Goal: Task Accomplishment & Management: Manage account settings

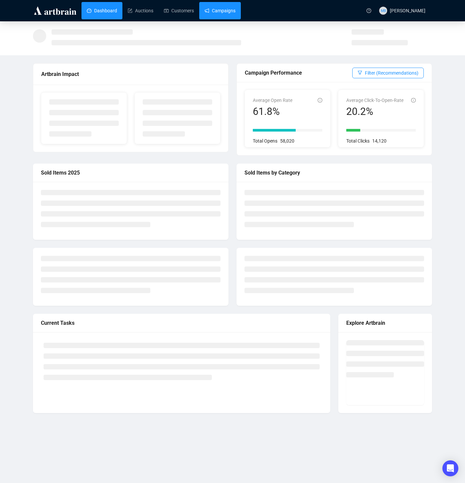
click at [221, 9] on link "Campaigns" at bounding box center [220, 10] width 31 height 17
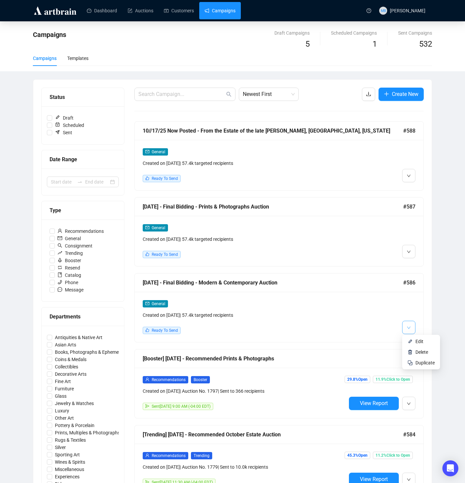
click at [407, 326] on icon "down" at bounding box center [409, 328] width 4 height 4
click at [409, 340] on img at bounding box center [410, 341] width 5 height 5
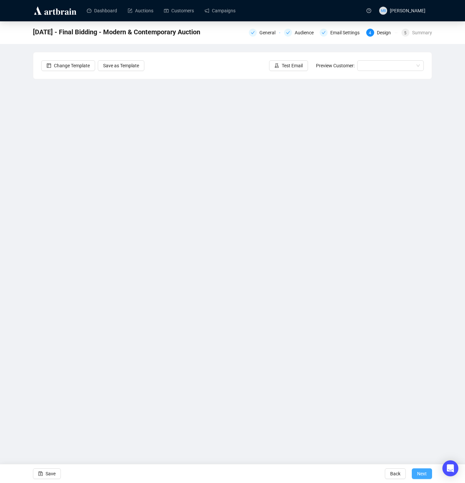
click at [416, 474] on button "Next" at bounding box center [422, 473] width 20 height 11
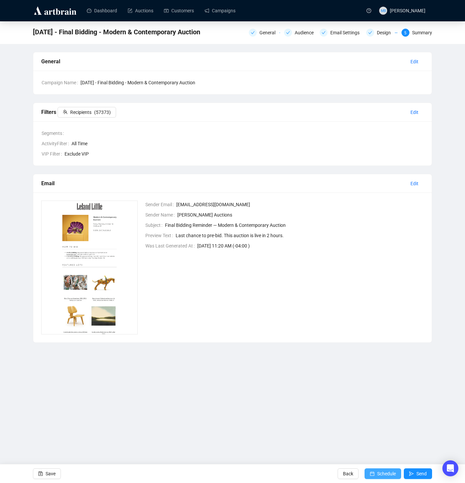
click at [378, 475] on span "Schedule" at bounding box center [387, 473] width 19 height 19
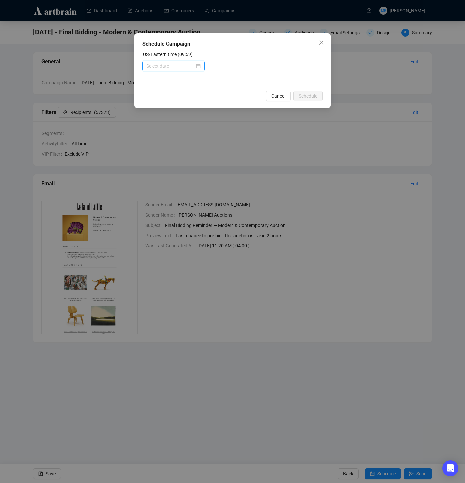
click at [169, 63] on input at bounding box center [170, 65] width 48 height 7
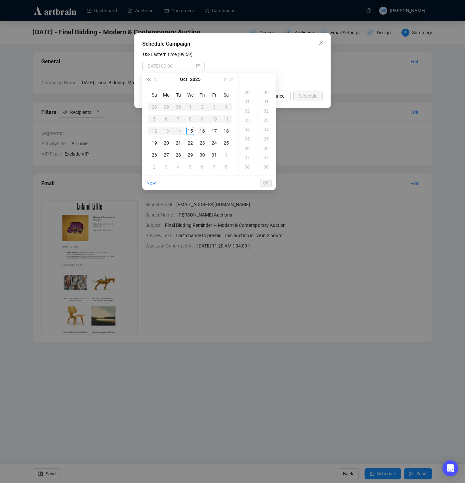
click at [206, 132] on td "16" at bounding box center [202, 131] width 12 height 12
click at [252, 167] on div "08" at bounding box center [248, 166] width 16 height 9
click at [268, 156] on div "15" at bounding box center [267, 160] width 16 height 9
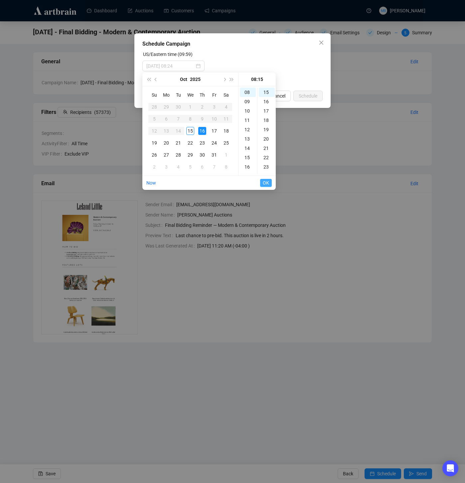
type input "[DATE] 08:15"
click at [267, 181] on span "OK" at bounding box center [266, 182] width 6 height 13
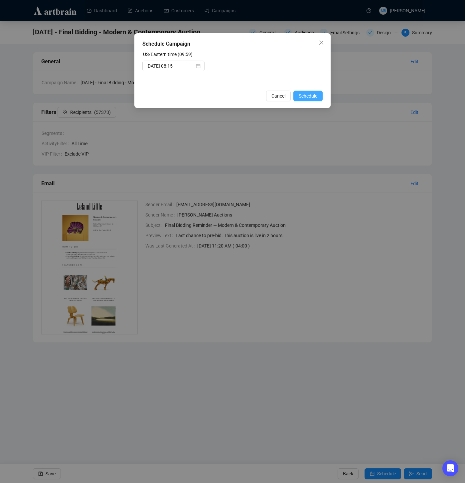
click at [305, 97] on span "Schedule" at bounding box center [308, 95] width 19 height 7
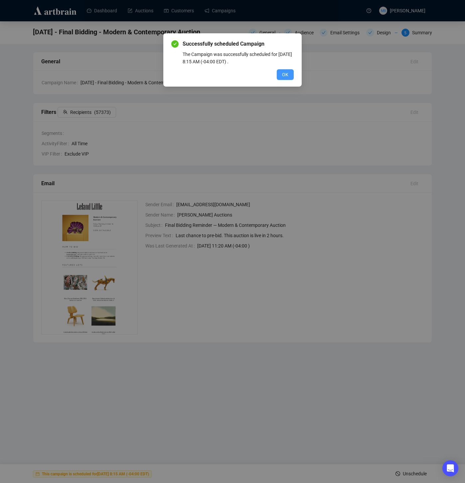
click at [290, 74] on button "OK" at bounding box center [285, 74] width 17 height 11
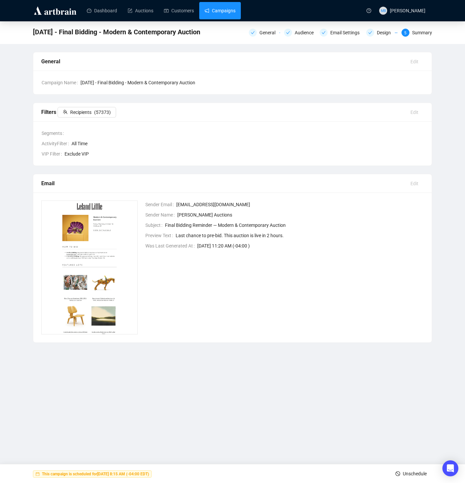
click at [230, 13] on link "Campaigns" at bounding box center [220, 10] width 31 height 17
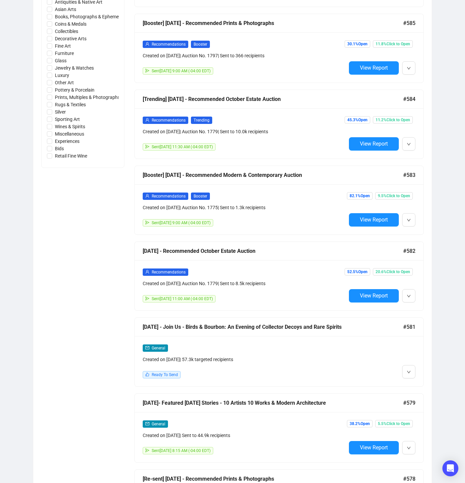
scroll to position [349, 0]
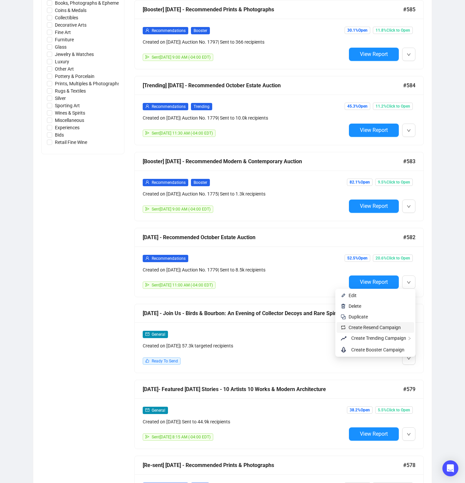
click at [387, 327] on span "Create Resend Campaign" at bounding box center [375, 327] width 52 height 5
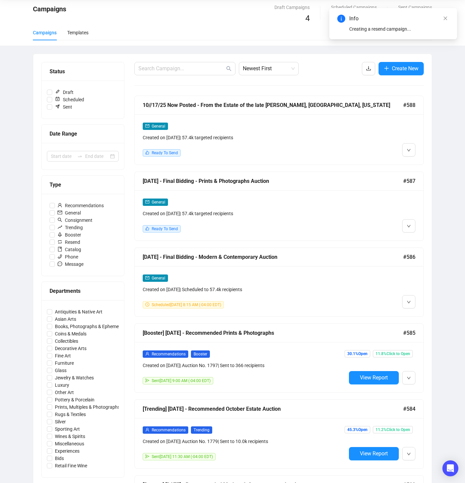
scroll to position [0, 0]
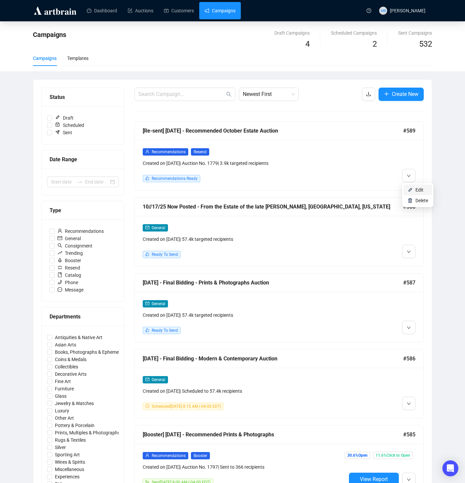
click at [411, 190] on img at bounding box center [410, 189] width 5 height 5
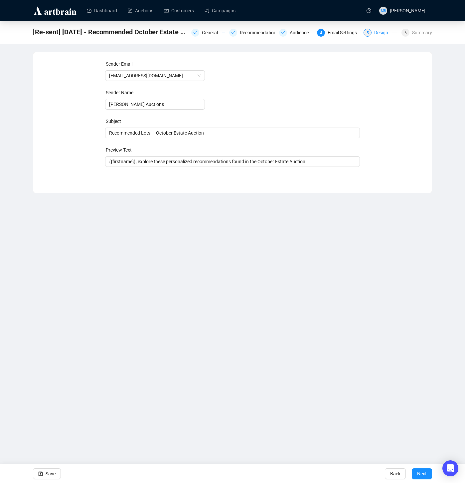
click at [377, 34] on div "Design" at bounding box center [384, 33] width 18 height 8
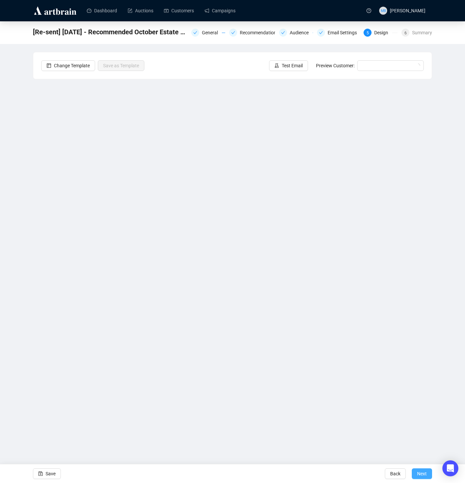
click at [422, 472] on span "Next" at bounding box center [422, 473] width 10 height 19
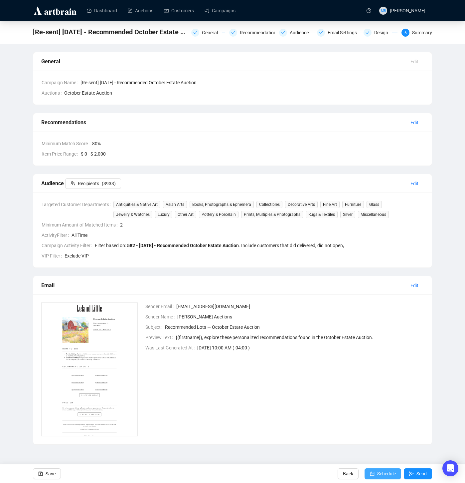
click at [382, 468] on span "Schedule" at bounding box center [387, 473] width 19 height 19
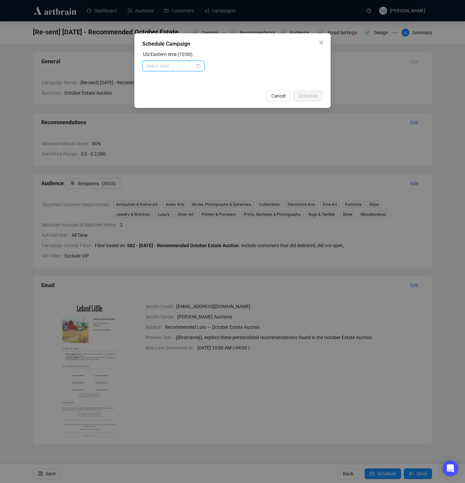
click at [179, 65] on input at bounding box center [170, 65] width 48 height 7
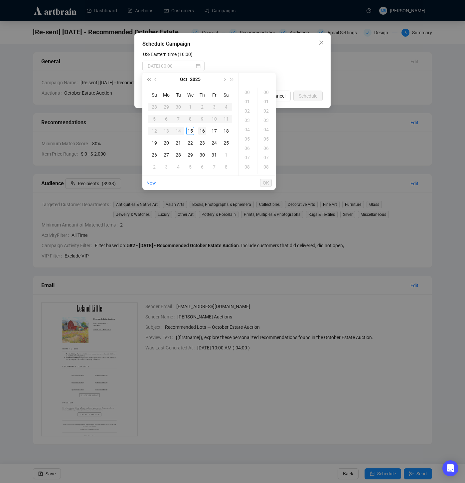
click at [202, 132] on div "16" at bounding box center [202, 131] width 8 height 8
click at [248, 154] on div "11" at bounding box center [248, 153] width 16 height 9
type input "[DATE] 11:00"
click at [265, 183] on span "OK" at bounding box center [266, 182] width 6 height 13
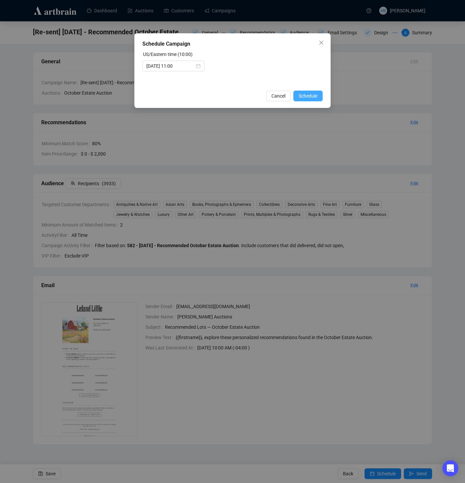
click at [313, 93] on span "Schedule" at bounding box center [308, 95] width 19 height 7
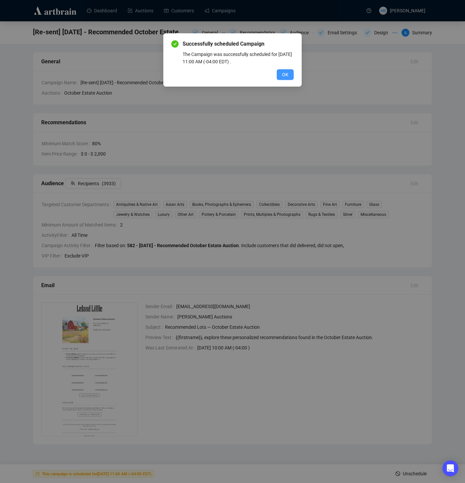
click at [286, 75] on span "OK" at bounding box center [285, 74] width 6 height 7
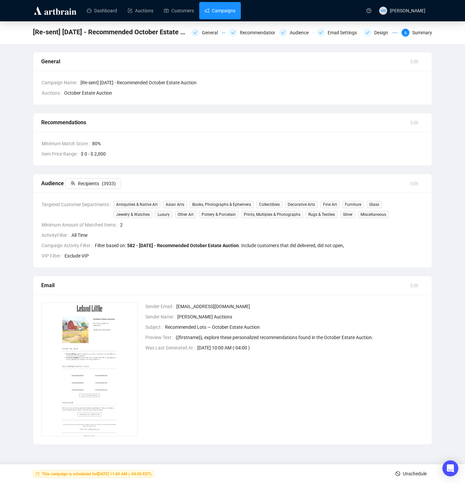
click at [232, 12] on link "Campaigns" at bounding box center [220, 10] width 31 height 17
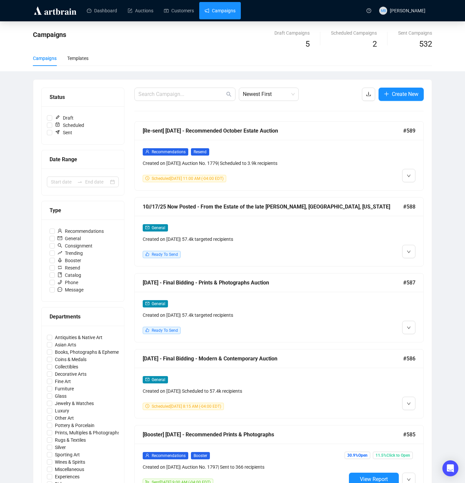
click at [305, 245] on div "General Created on Oct 13, 2025 | 57.4k targeted recipients Ready To Send" at bounding box center [245, 241] width 204 height 34
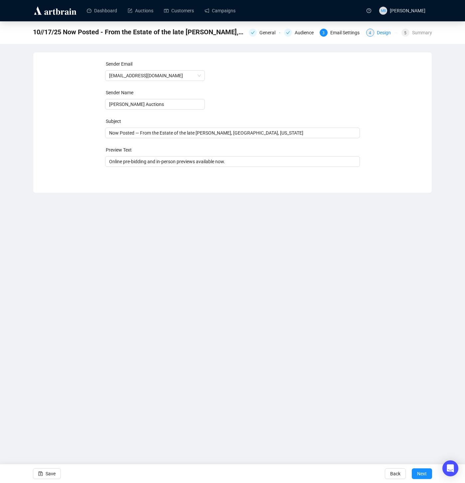
click at [381, 35] on div "Design" at bounding box center [386, 33] width 18 height 8
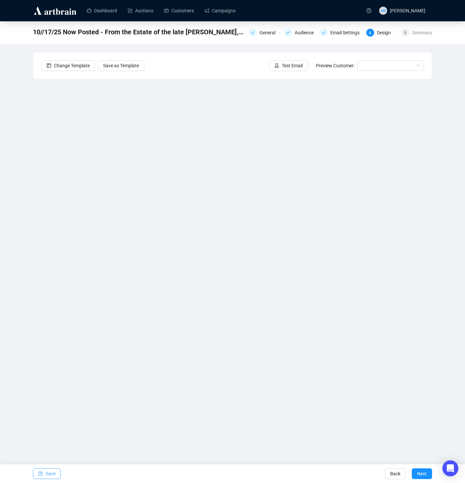
click at [51, 475] on span "Save" at bounding box center [51, 473] width 10 height 19
click at [45, 475] on button "Save" at bounding box center [47, 473] width 28 height 11
click at [42, 472] on icon "save" at bounding box center [40, 473] width 5 height 5
click at [47, 472] on span "Save" at bounding box center [51, 473] width 10 height 19
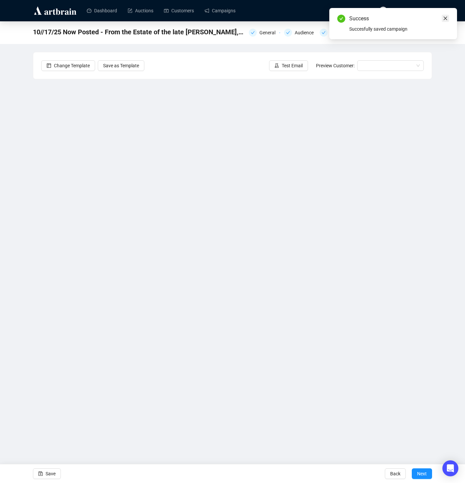
click at [448, 19] on icon "close" at bounding box center [445, 18] width 5 height 5
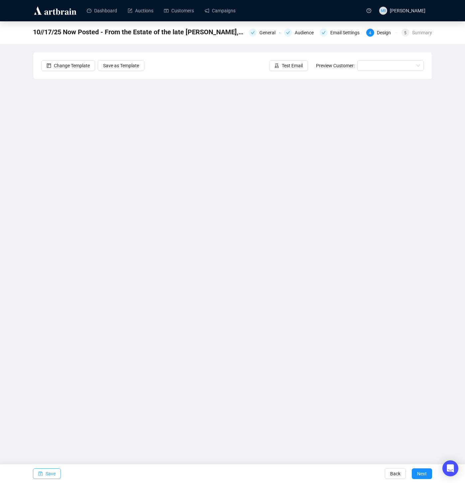
click at [50, 475] on span "Save" at bounding box center [51, 473] width 10 height 19
click at [51, 473] on span "Save" at bounding box center [51, 473] width 10 height 19
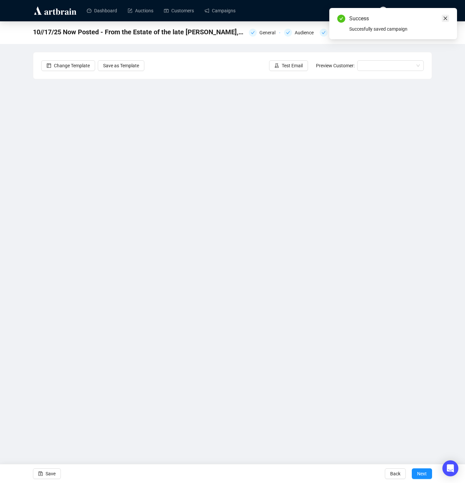
click at [447, 18] on icon "close" at bounding box center [445, 18] width 5 height 5
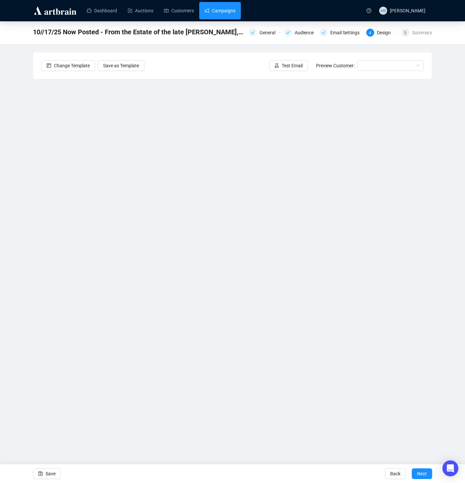
click at [228, 14] on link "Campaigns" at bounding box center [220, 10] width 31 height 17
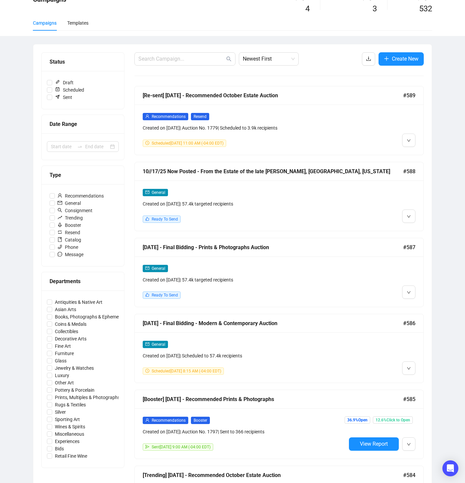
scroll to position [36, 0]
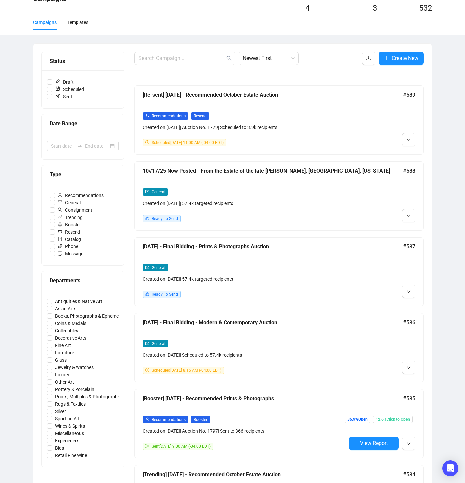
click at [332, 285] on div "General Created on Oct 13, 2025 | 57.4k targeted recipients Ready To Send" at bounding box center [245, 281] width 204 height 34
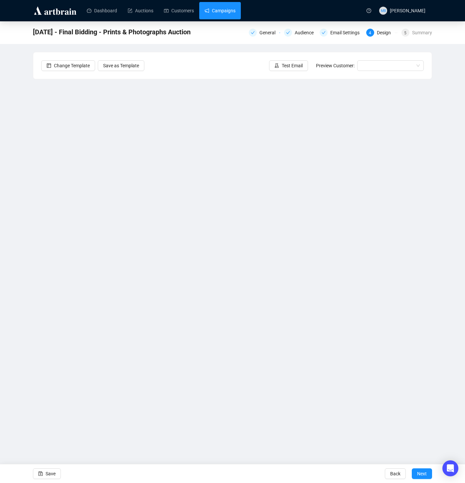
click at [224, 15] on link "Campaigns" at bounding box center [220, 10] width 31 height 17
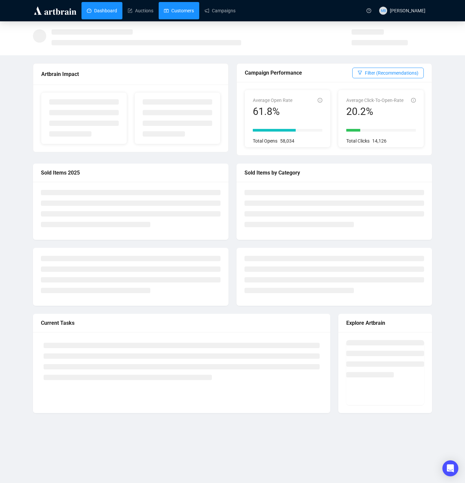
click at [187, 7] on link "Customers" at bounding box center [179, 10] width 30 height 17
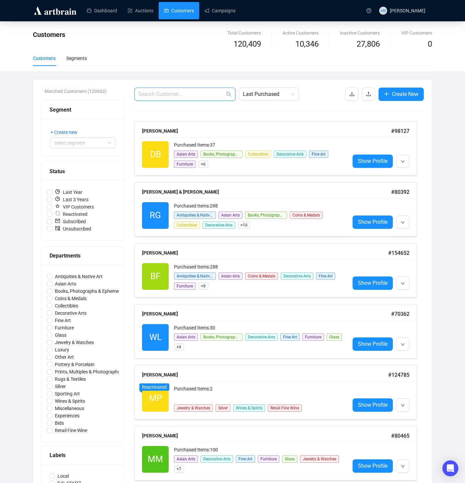
click at [174, 95] on input "text" at bounding box center [181, 94] width 87 height 8
paste input "s24ktgold@gmail.com"
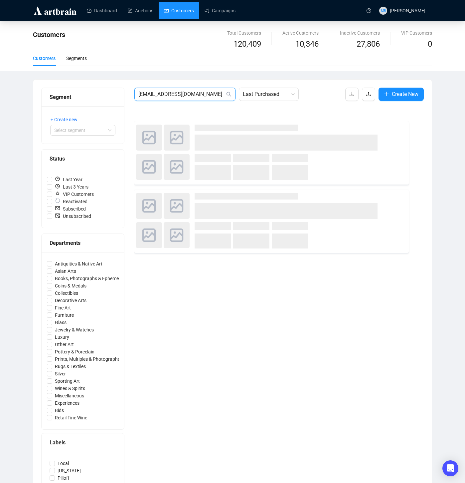
type input "s24ktgold@gmail.com"
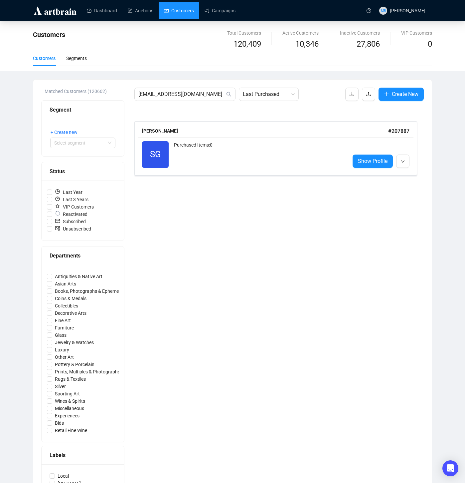
click at [382, 161] on span "Show Profile" at bounding box center [373, 161] width 30 height 8
